Goal: Navigation & Orientation: Find specific page/section

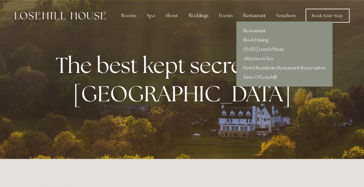
click at [255, 12] on div "Restaurant" at bounding box center [255, 16] width 32 height 12
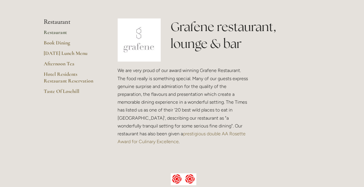
scroll to position [130, 0]
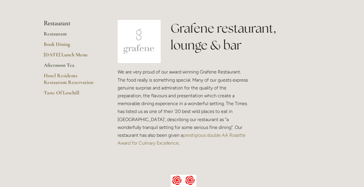
click at [66, 65] on link "Afternoon Tea" at bounding box center [71, 67] width 55 height 10
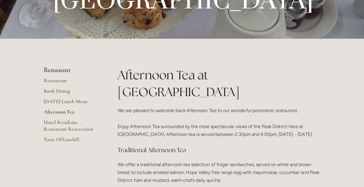
scroll to position [81, 0]
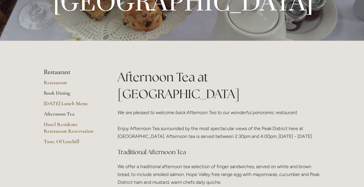
click at [57, 90] on link "Book Dining" at bounding box center [71, 95] width 55 height 10
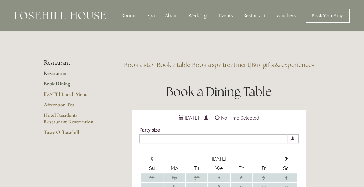
click at [63, 71] on link "Restaurant" at bounding box center [71, 75] width 55 height 10
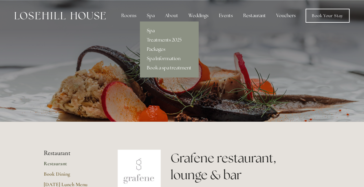
click at [151, 31] on link "Spa" at bounding box center [169, 30] width 59 height 9
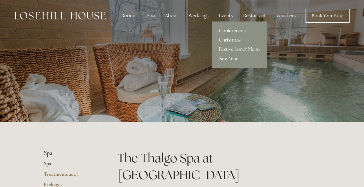
click at [227, 12] on div "Events" at bounding box center [225, 16] width 23 height 12
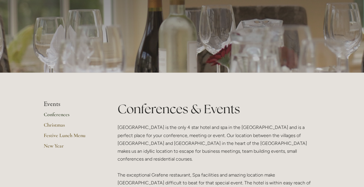
scroll to position [49, 0]
click at [54, 146] on link "New Year" at bounding box center [71, 147] width 55 height 10
